Goal: Register for event/course

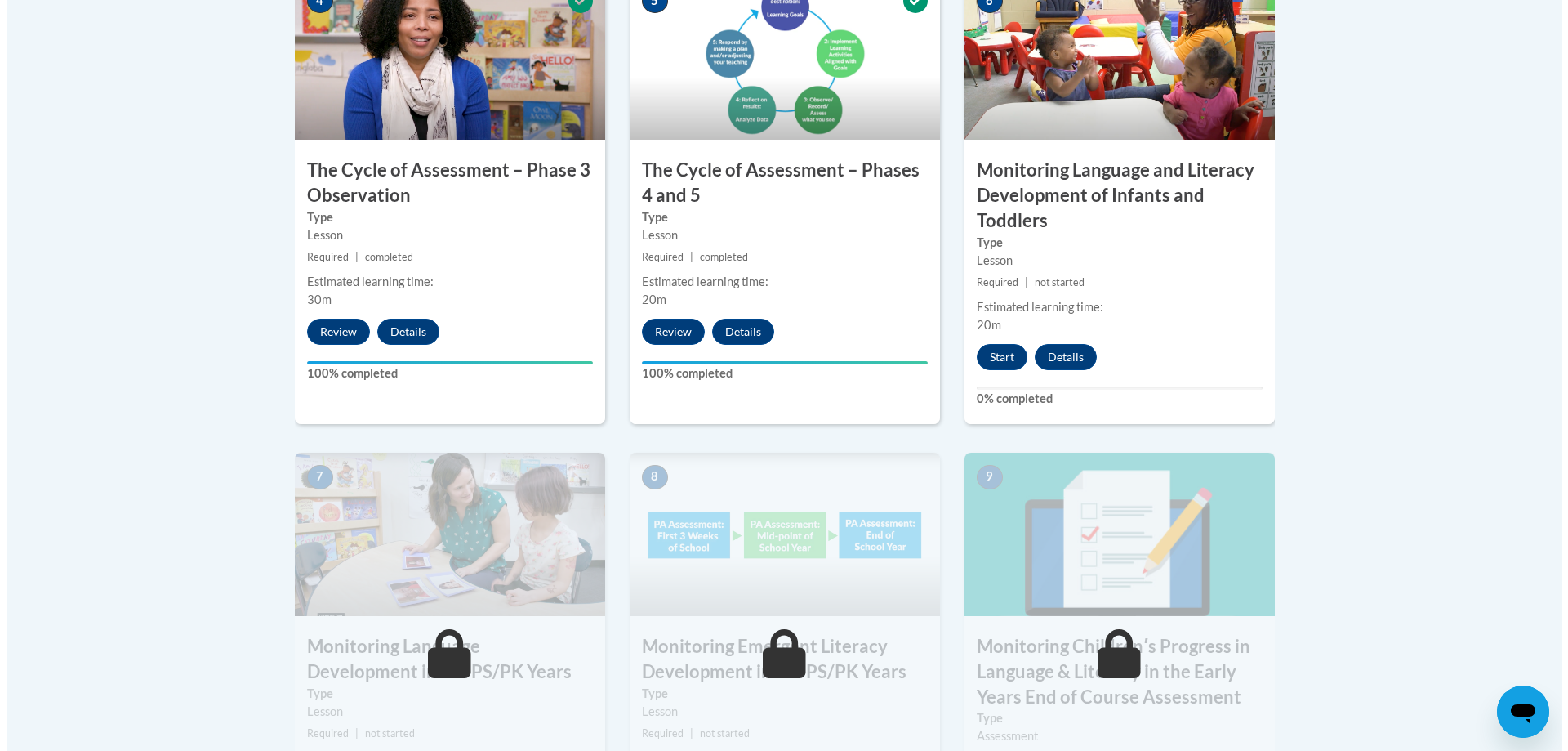
scroll to position [1062, 0]
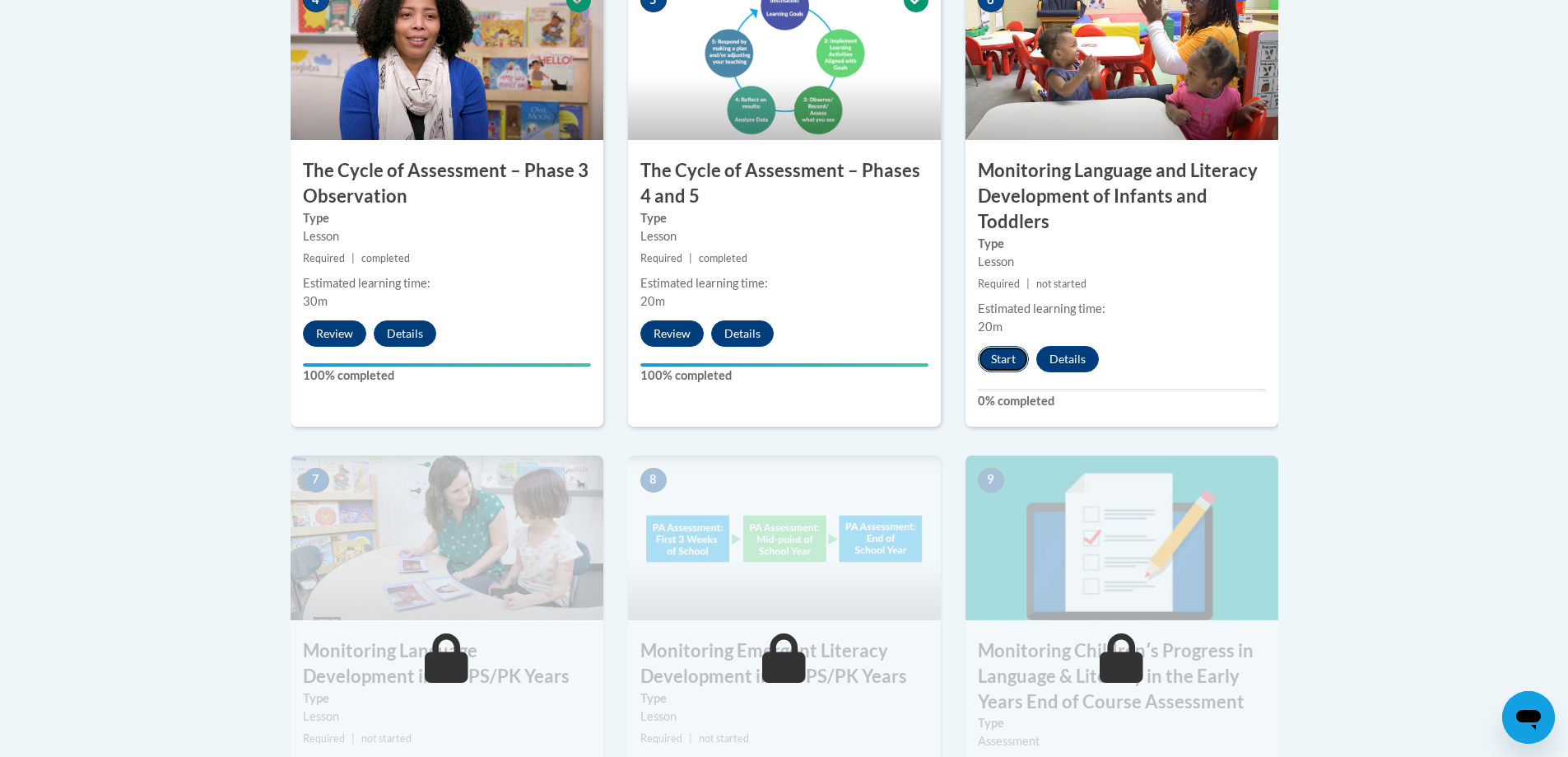
click at [990, 363] on button "Start" at bounding box center [1003, 359] width 51 height 27
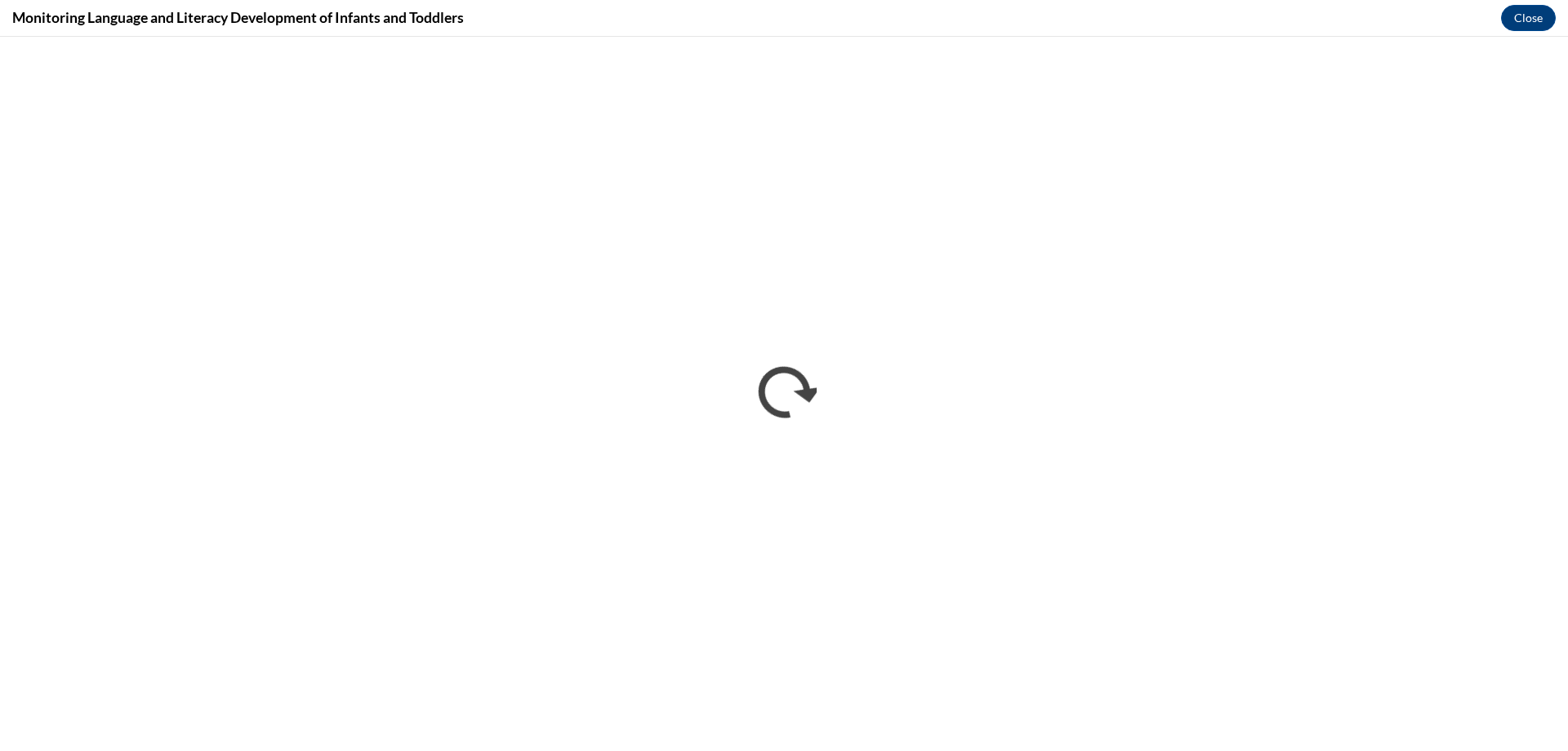
scroll to position [0, 0]
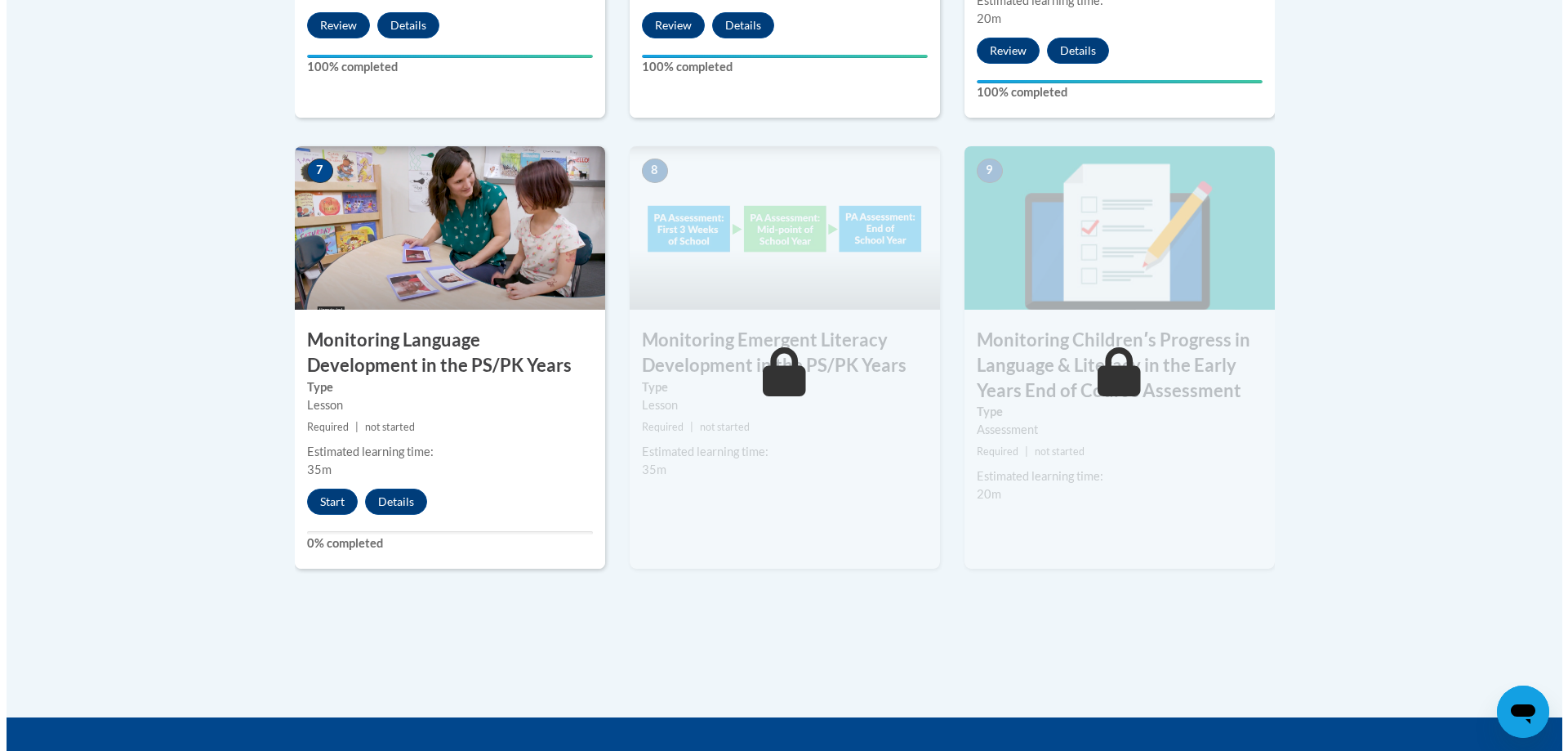
scroll to position [1389, 0]
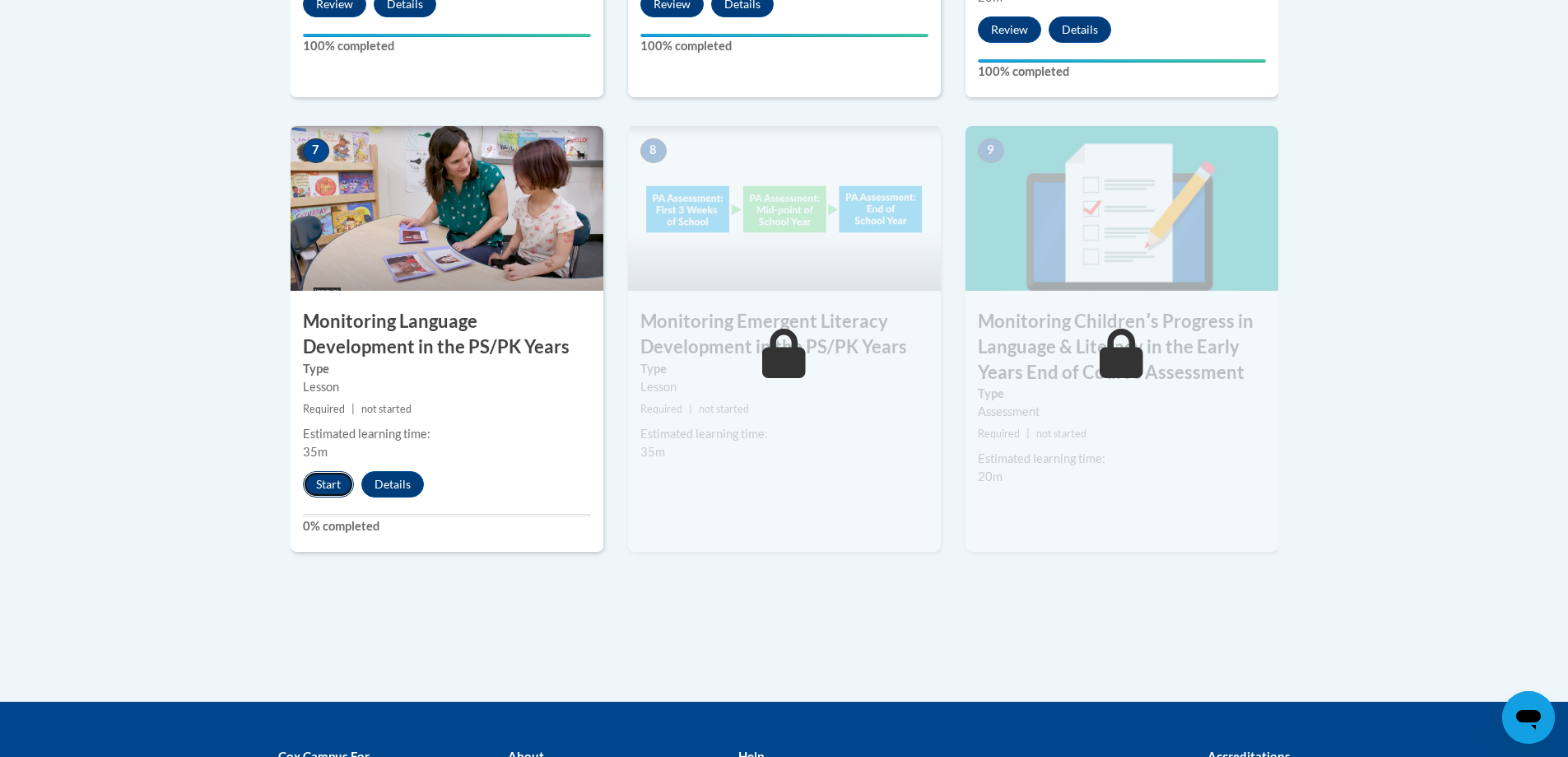
click at [329, 486] on button "Start" at bounding box center [328, 484] width 51 height 27
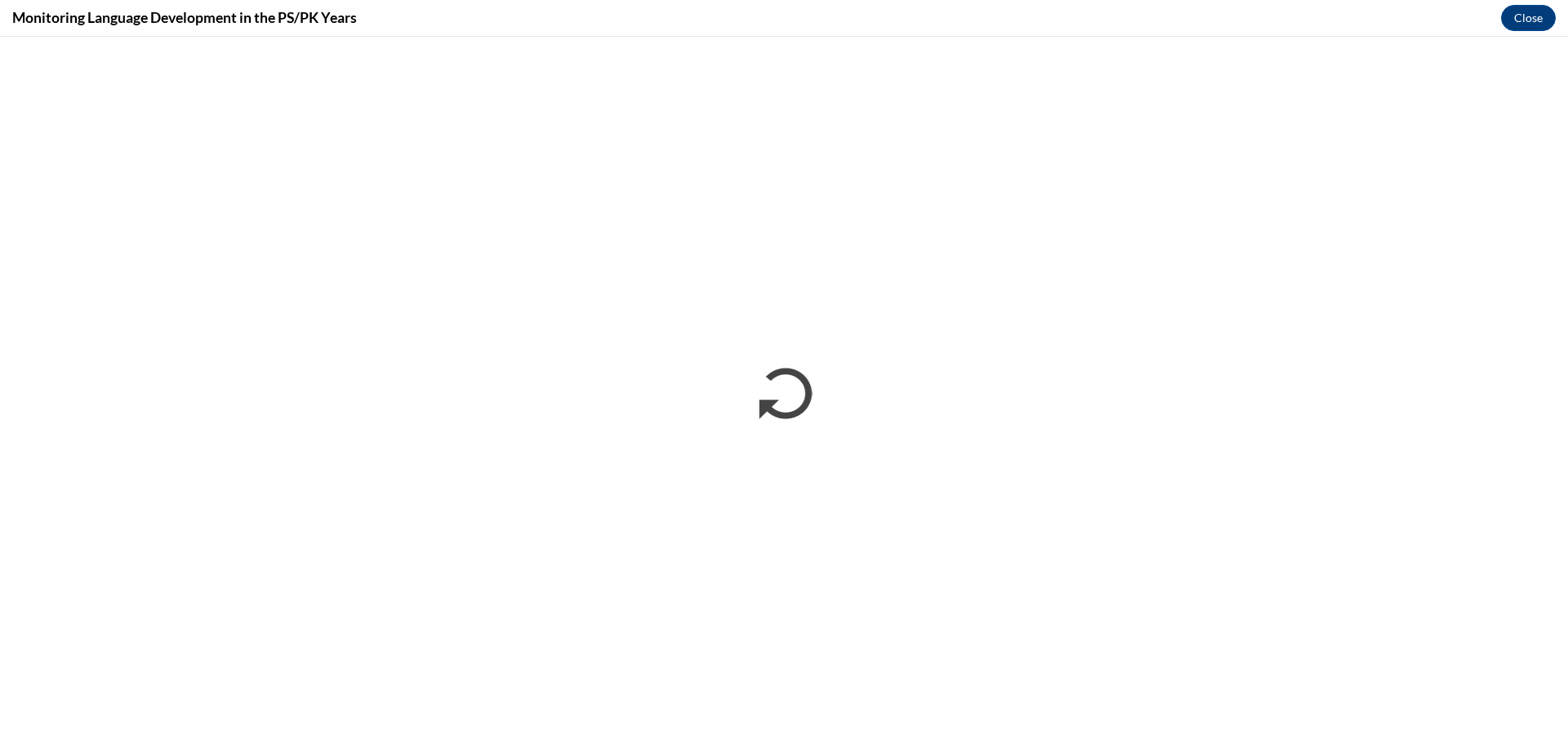
scroll to position [0, 0]
